Goal: Task Accomplishment & Management: Manage account settings

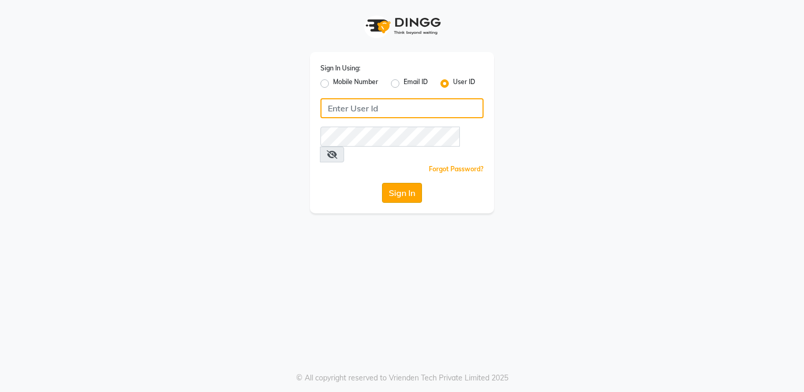
type input "Anup@123"
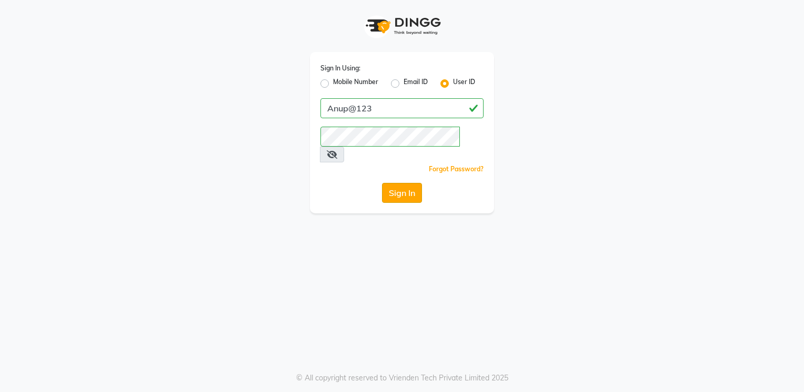
click at [403, 183] on button "Sign In" at bounding box center [402, 193] width 40 height 20
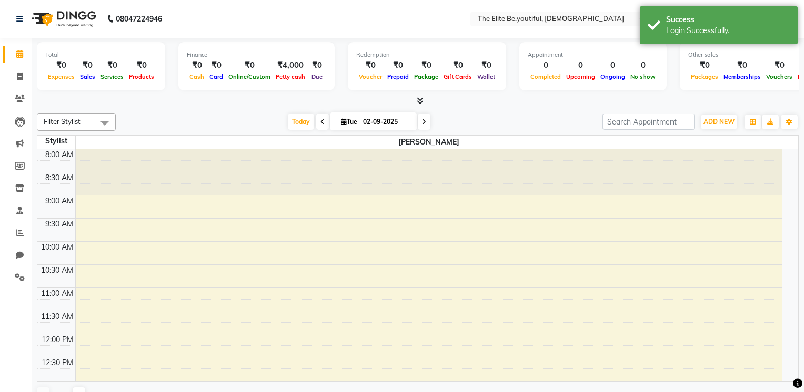
select select "en"
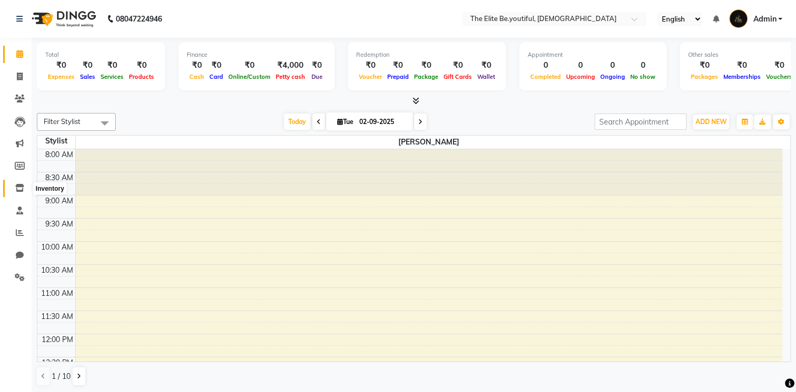
click at [18, 183] on span at bounding box center [20, 189] width 18 height 12
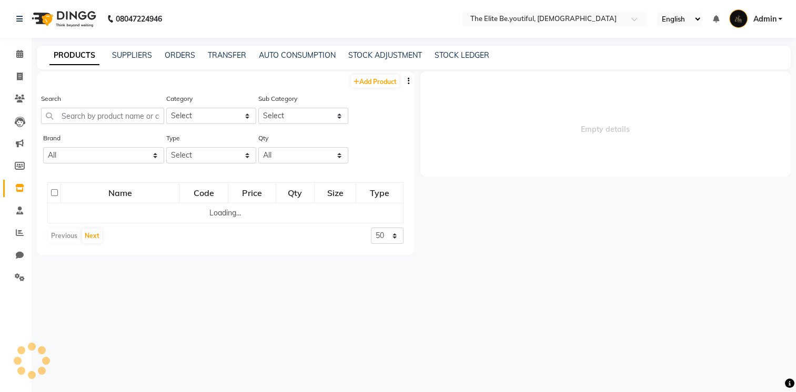
select select
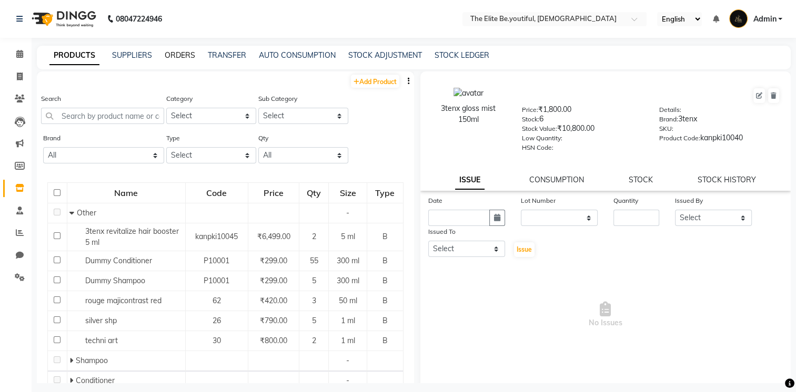
click at [184, 56] on link "ORDERS" at bounding box center [180, 55] width 31 height 9
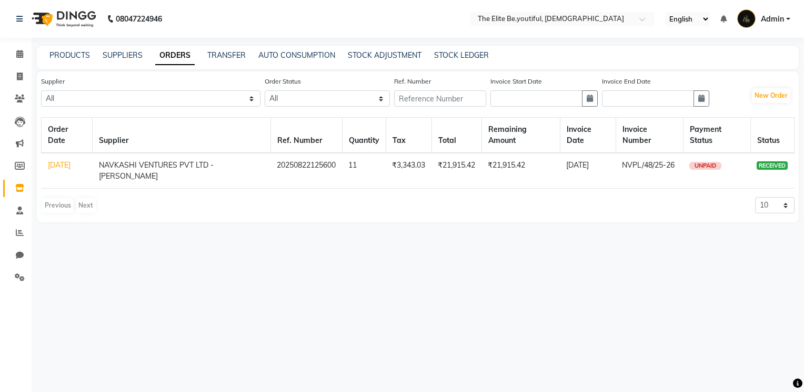
click at [781, 168] on span "RECEIVED" at bounding box center [772, 166] width 31 height 8
click at [785, 202] on select "10 20 50 100" at bounding box center [774, 205] width 39 height 16
click at [64, 169] on link "[DATE]" at bounding box center [59, 164] width 23 height 9
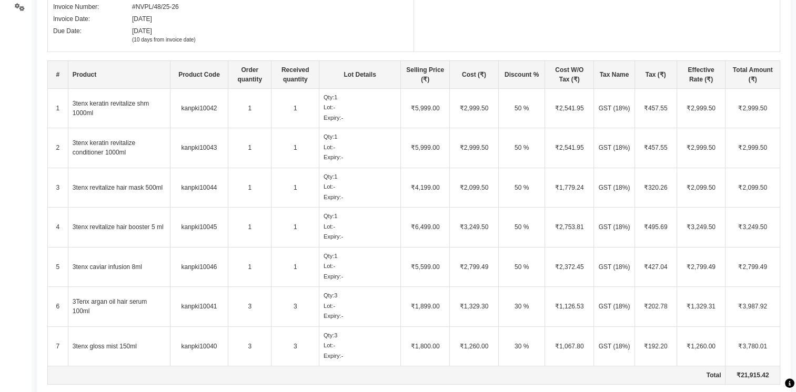
scroll to position [268, 0]
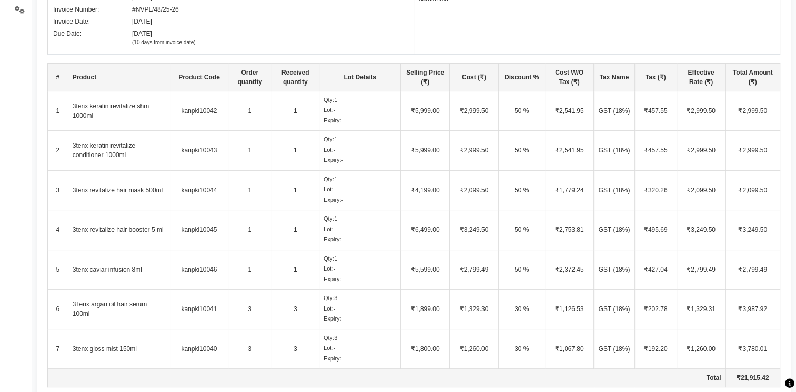
click at [217, 108] on td "kanpki10042" at bounding box center [199, 111] width 58 height 40
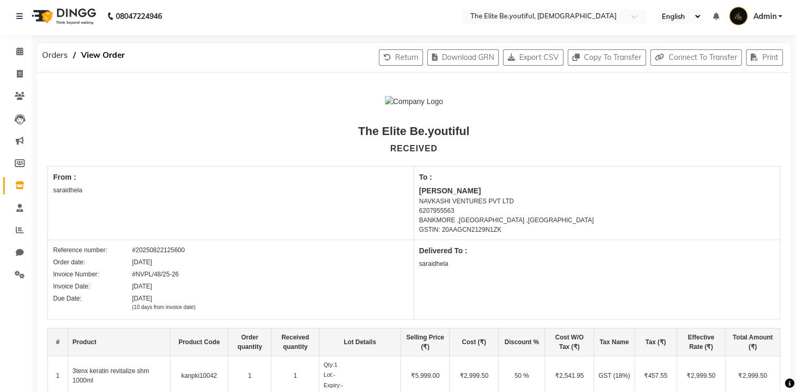
scroll to position [0, 0]
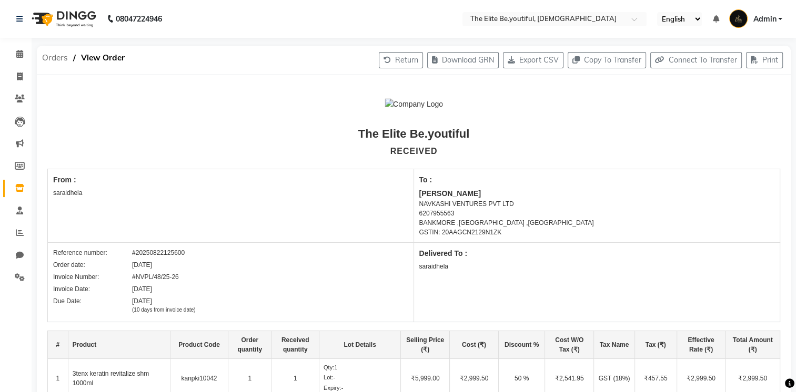
click at [59, 58] on span "Orders" at bounding box center [55, 57] width 36 height 19
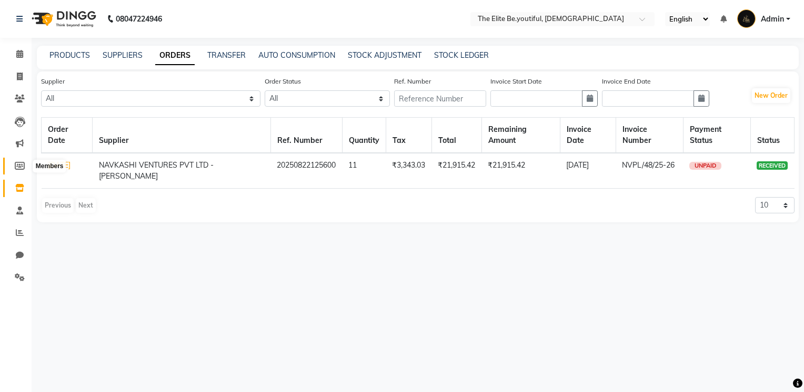
click at [21, 169] on icon at bounding box center [20, 166] width 10 height 8
select select
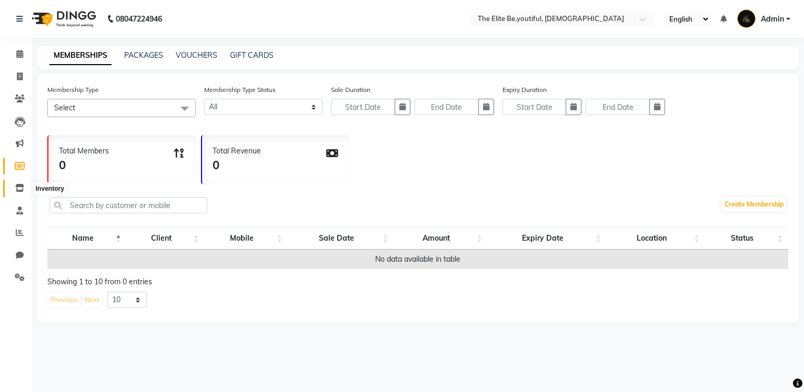
click at [19, 191] on icon at bounding box center [19, 188] width 9 height 8
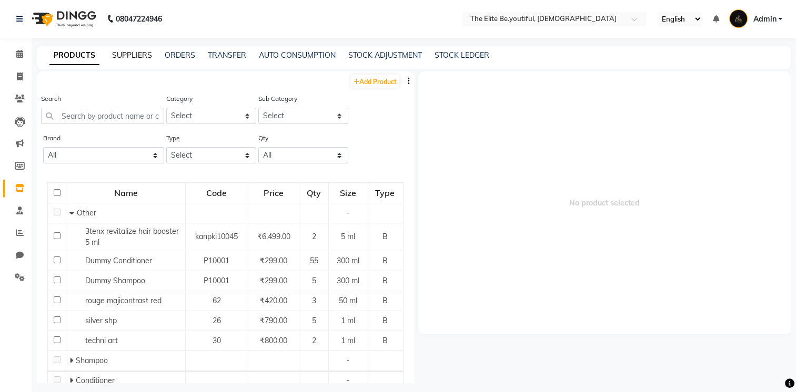
click at [143, 58] on link "SUPPLIERS" at bounding box center [132, 55] width 40 height 9
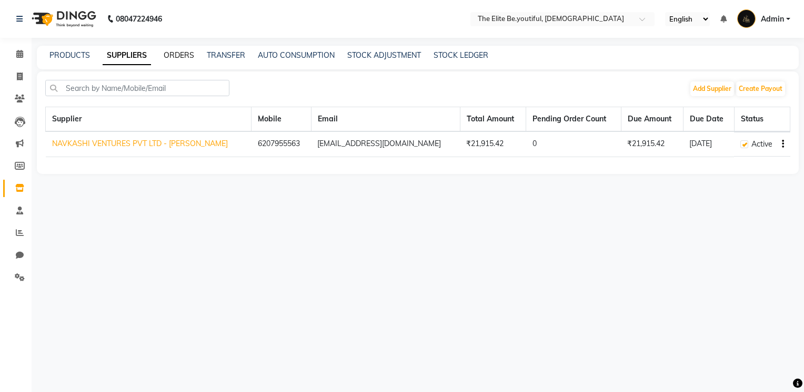
click at [183, 57] on link "ORDERS" at bounding box center [179, 55] width 31 height 9
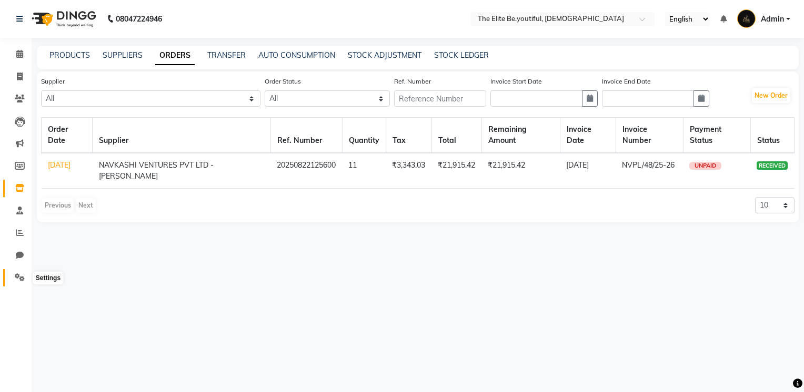
click at [16, 277] on icon at bounding box center [20, 278] width 10 height 8
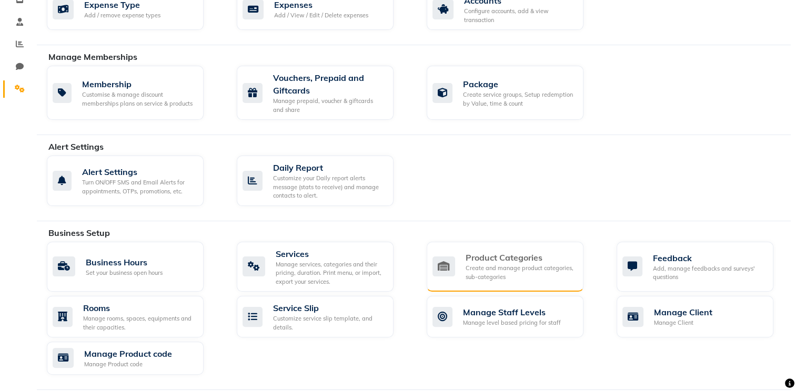
scroll to position [210, 0]
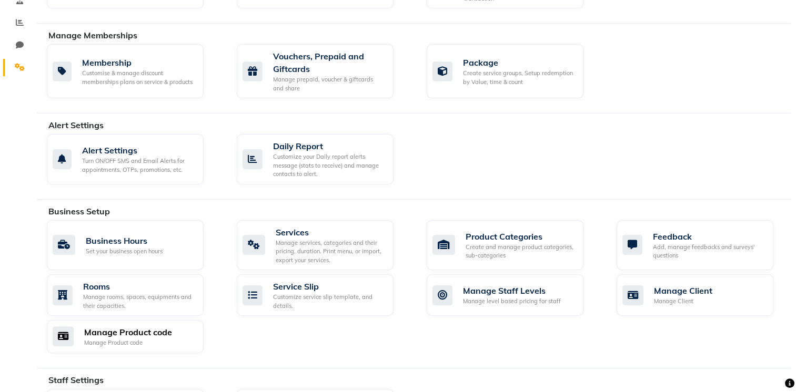
click at [155, 331] on div "Manage Product code" at bounding box center [128, 332] width 88 height 13
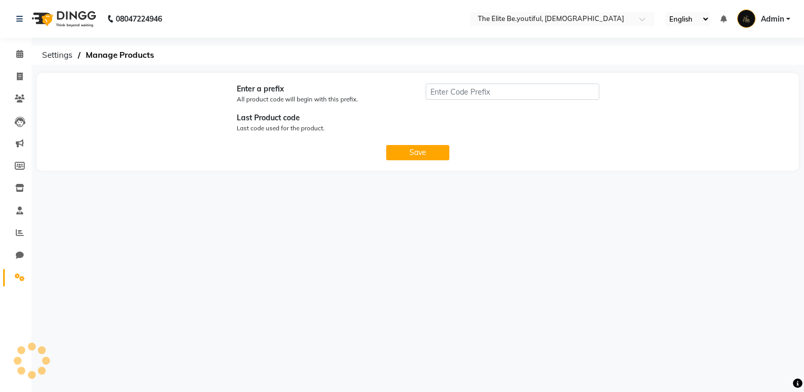
type input "kanpki"
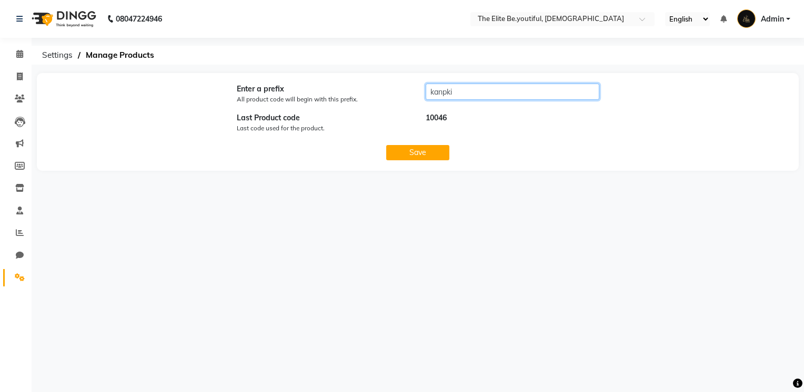
click at [486, 94] on input "kanpki" at bounding box center [513, 92] width 174 height 16
drag, startPoint x: 486, startPoint y: 94, endPoint x: 409, endPoint y: 99, distance: 76.5
click at [409, 99] on div "Enter a prefix All product code will begin with this prefix. kanpki" at bounding box center [417, 96] width 757 height 25
click at [474, 118] on div "10046" at bounding box center [512, 125] width 189 height 25
click at [477, 92] on input "text" at bounding box center [513, 92] width 174 height 16
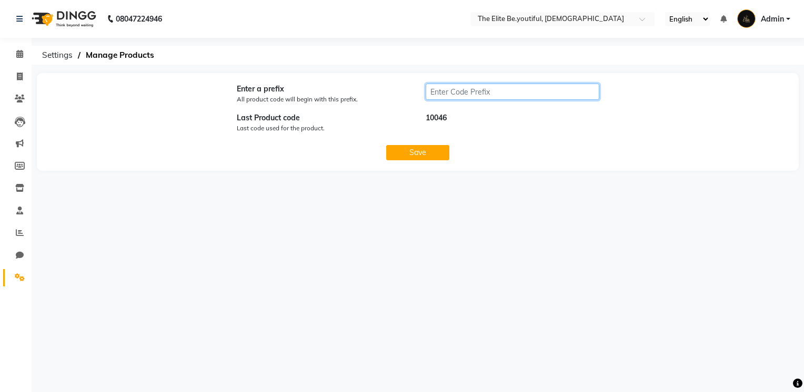
click at [469, 90] on input "text" at bounding box center [513, 92] width 174 height 16
type input "the elite"
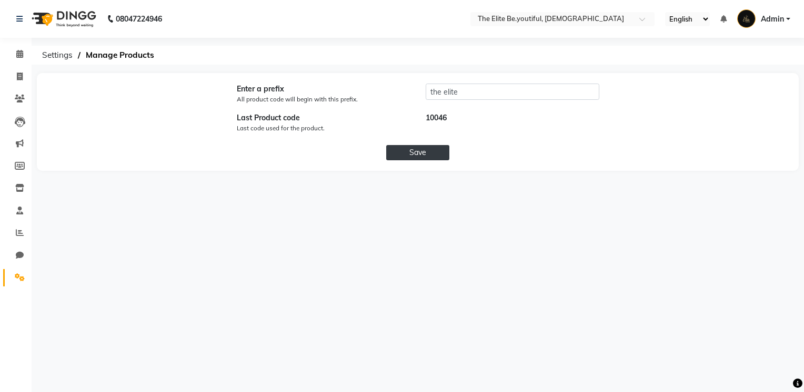
click at [417, 151] on button "Save" at bounding box center [417, 152] width 63 height 15
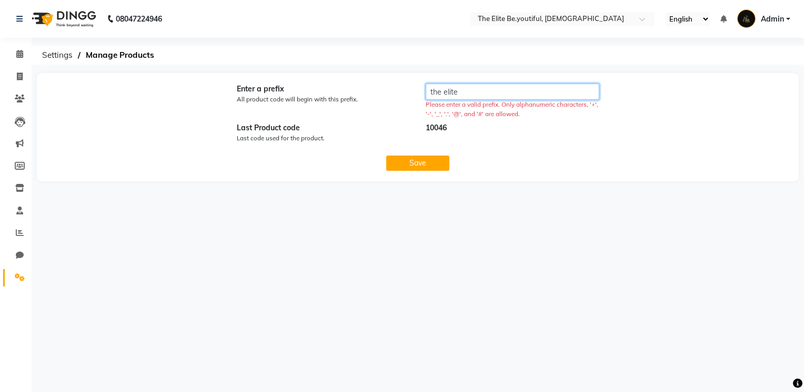
drag, startPoint x: 484, startPoint y: 88, endPoint x: 410, endPoint y: 113, distance: 77.9
click at [410, 113] on div "Enter a prefix All product code will begin with this prefix. the elite Please e…" at bounding box center [417, 101] width 757 height 35
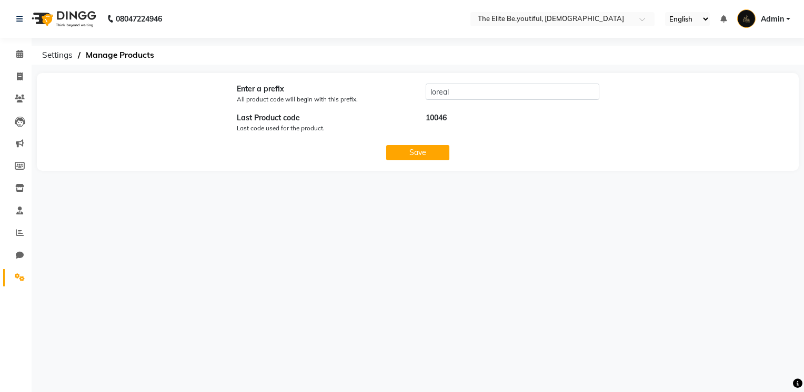
click at [509, 130] on div "10046" at bounding box center [512, 125] width 189 height 25
click at [399, 150] on button "Save" at bounding box center [417, 152] width 63 height 15
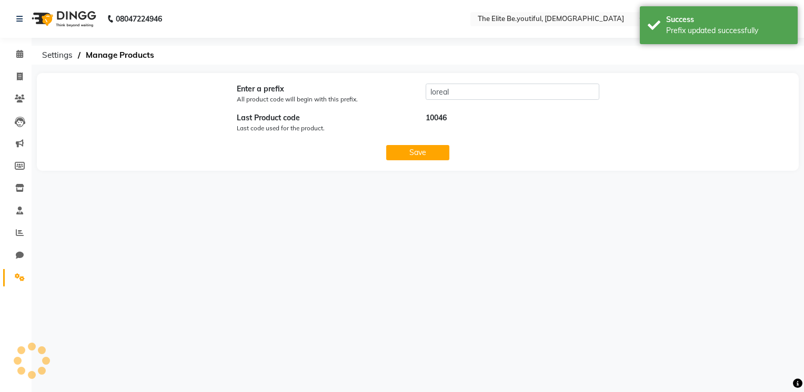
type input "[PERSON_NAME]"
click at [429, 149] on button "Save" at bounding box center [417, 152] width 63 height 15
click at [17, 255] on icon at bounding box center [20, 255] width 8 height 8
select select "100"
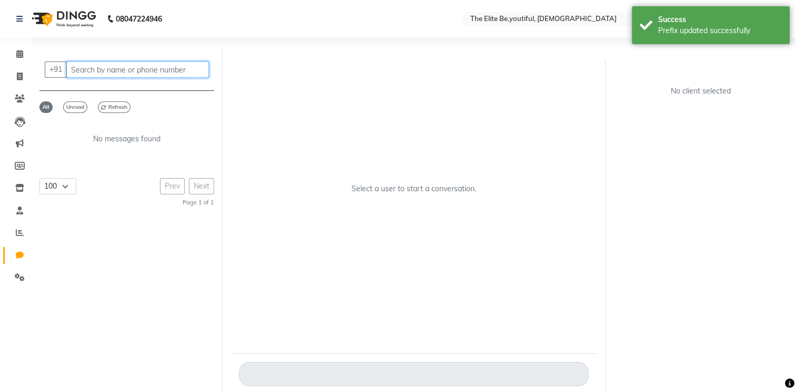
click at [87, 74] on input "text" at bounding box center [137, 70] width 143 height 16
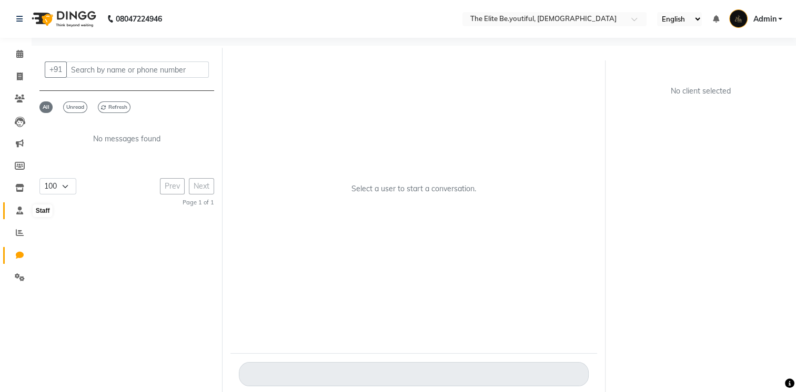
click at [19, 215] on icon at bounding box center [19, 211] width 7 height 8
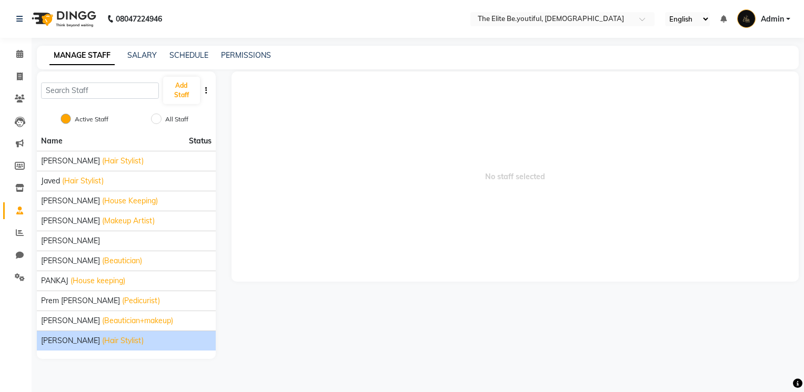
click at [102, 344] on span "(Hair Stylist)" at bounding box center [123, 341] width 42 height 11
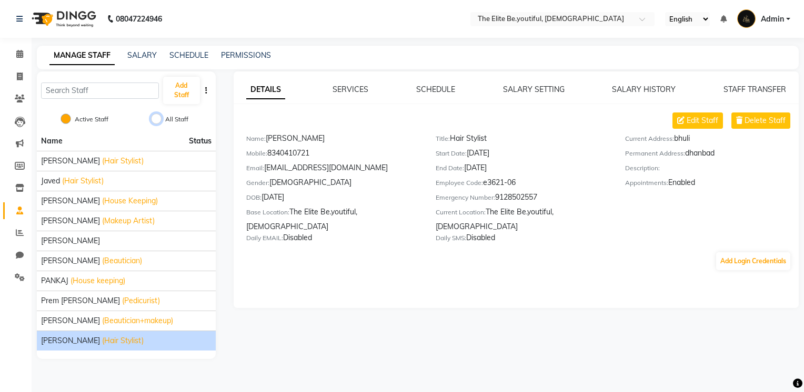
click at [157, 118] on input "All Staff" at bounding box center [156, 119] width 11 height 11
radio input "true"
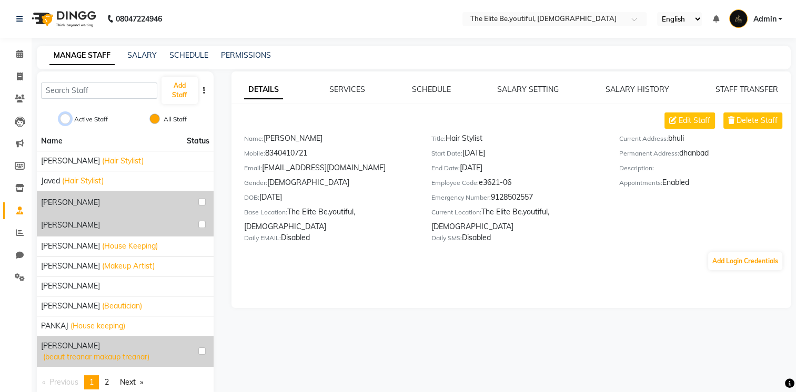
click at [66, 119] on input "Active Staff" at bounding box center [65, 119] width 11 height 11
radio input "true"
radio input "false"
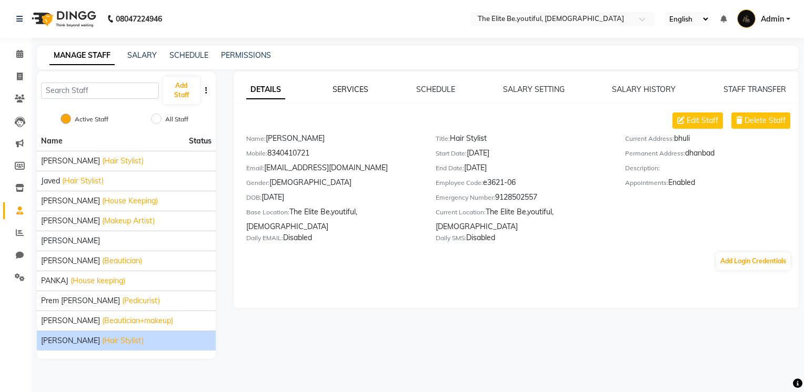
drag, startPoint x: 350, startPoint y: 83, endPoint x: 350, endPoint y: 90, distance: 7.4
click at [350, 83] on div "DETAILS SERVICES SCHEDULE SALARY SETTING SALARY HISTORY STAFF TRANSFER Edit Sta…" at bounding box center [517, 190] width 566 height 237
click at [350, 94] on div "SERVICES" at bounding box center [351, 89] width 36 height 11
click at [356, 92] on link "SERVICES" at bounding box center [351, 89] width 36 height 9
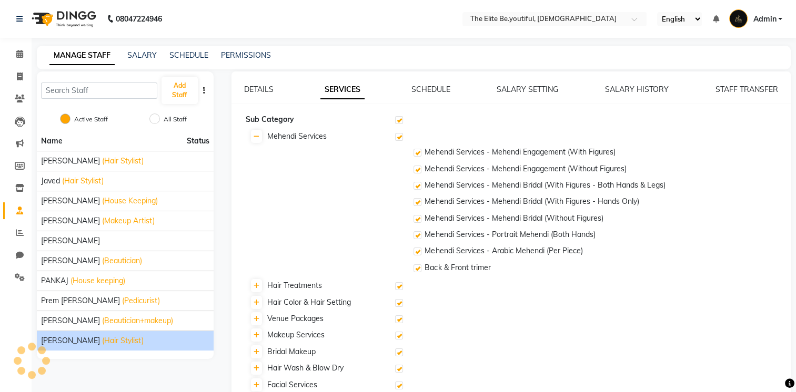
checkbox input "true"
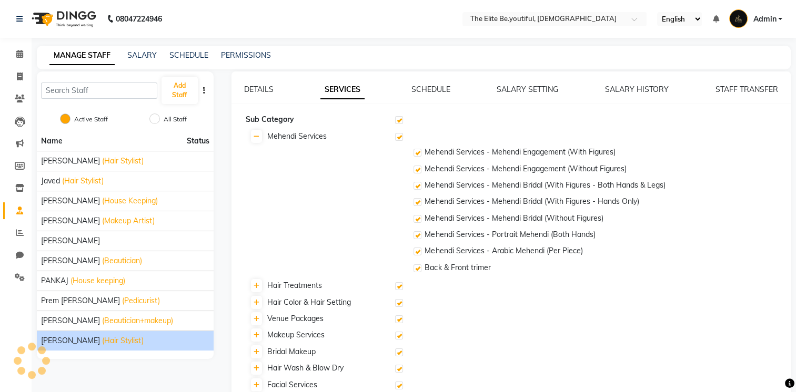
checkbox input "true"
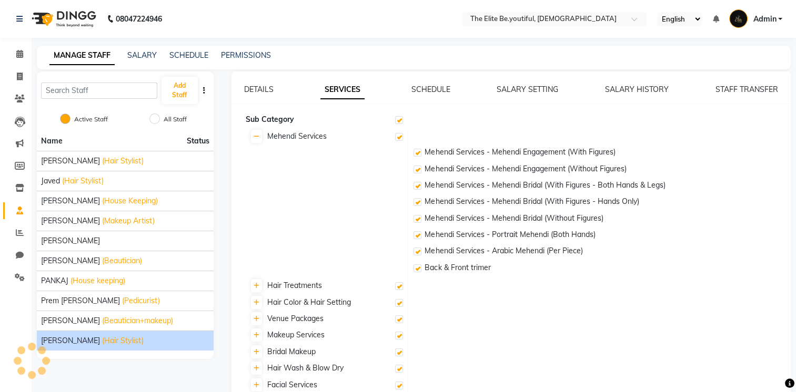
checkbox input "true"
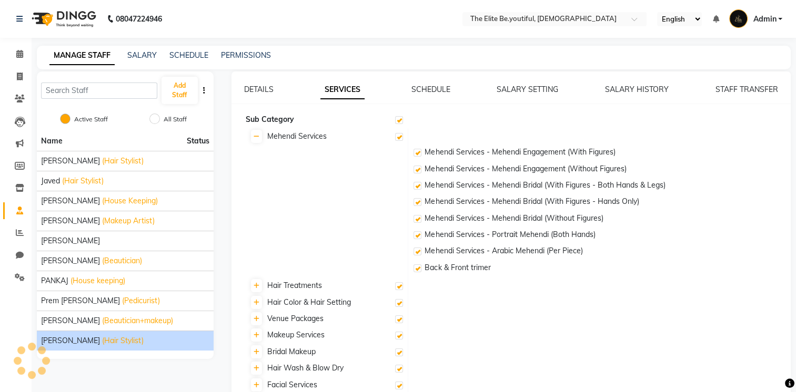
checkbox input "true"
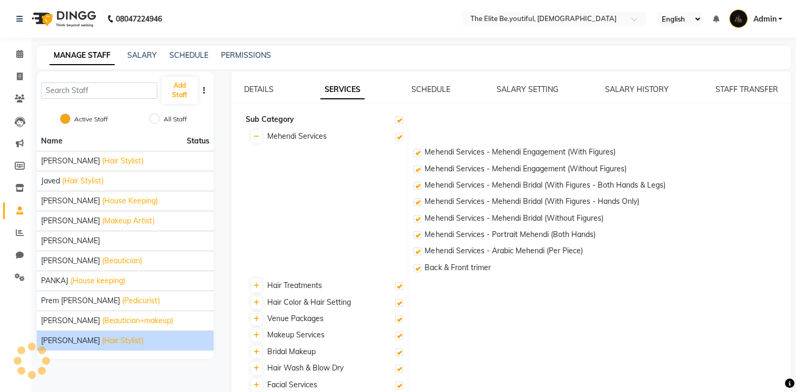
checkbox input "true"
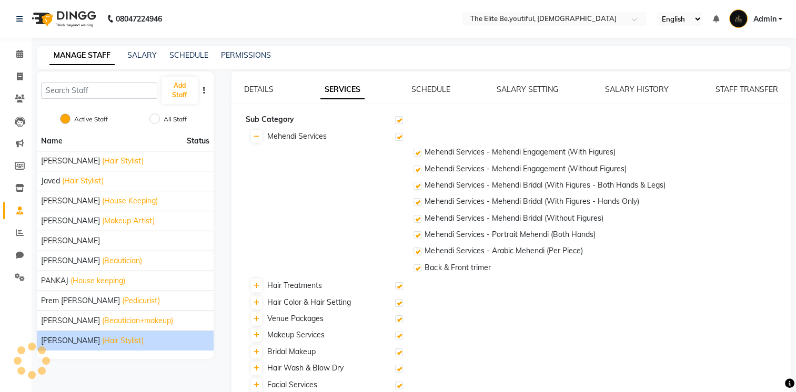
checkbox input "true"
click at [448, 88] on link "SCHEDULE" at bounding box center [430, 89] width 39 height 9
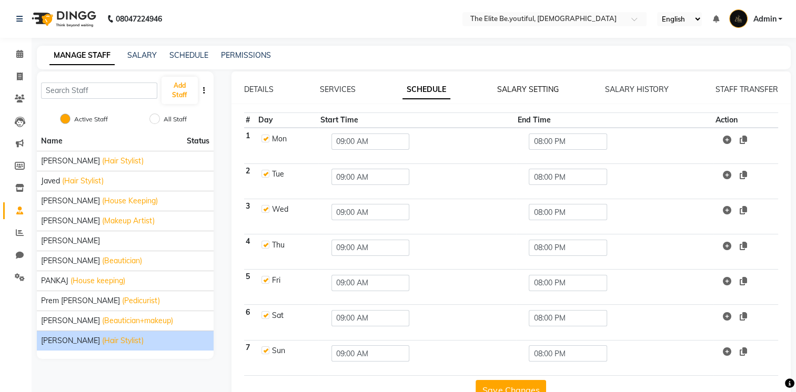
click at [525, 88] on link "SALARY SETTING" at bounding box center [528, 89] width 62 height 9
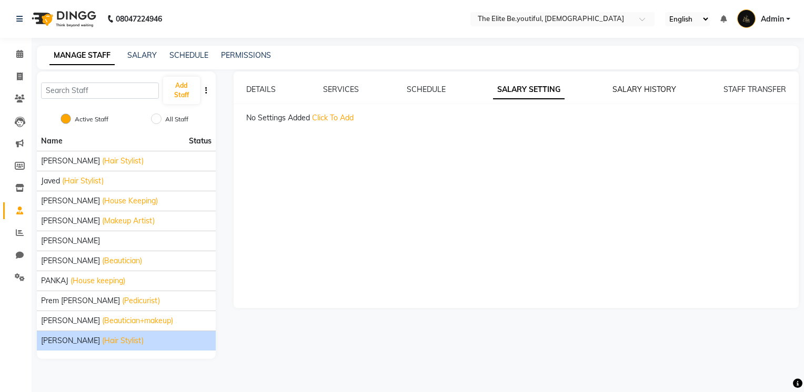
click at [663, 87] on link "SALARY HISTORY" at bounding box center [644, 89] width 64 height 9
click at [749, 85] on link "STAFF TRANSFER" at bounding box center [754, 89] width 63 height 9
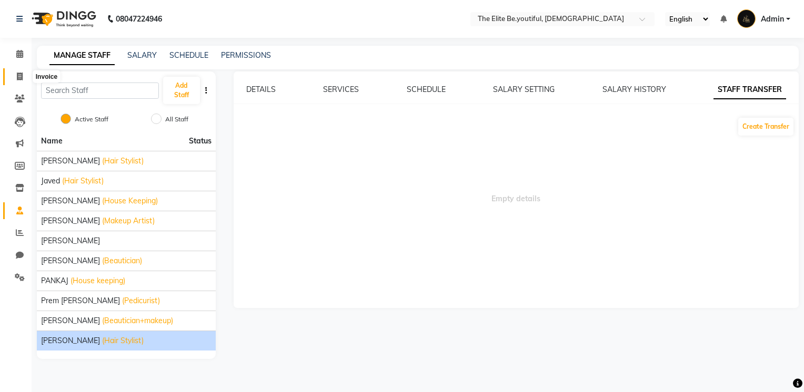
click at [18, 79] on icon at bounding box center [20, 77] width 6 height 8
select select "service"
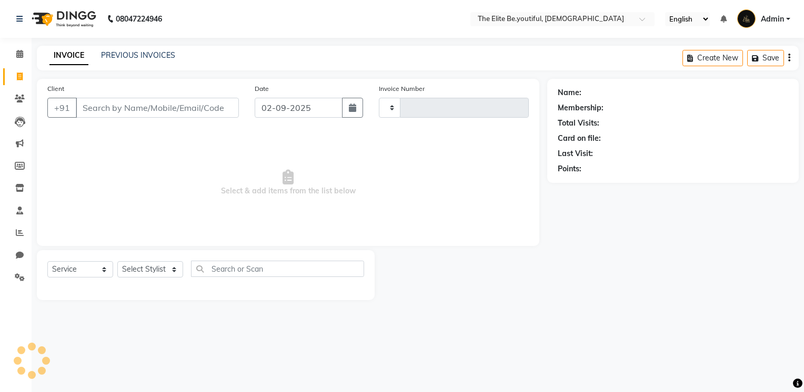
type input "0064"
select select "8173"
click at [158, 52] on link "PREVIOUS INVOICES" at bounding box center [138, 55] width 74 height 9
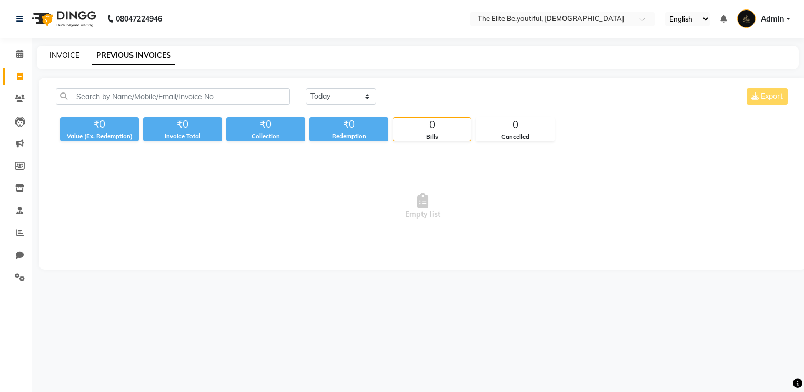
click at [58, 55] on link "INVOICE" at bounding box center [64, 55] width 30 height 9
select select "service"
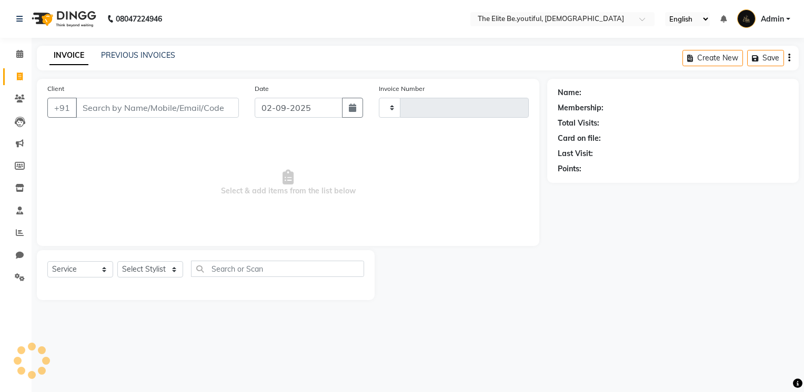
type input "0064"
select select "8173"
